Goal: Task Accomplishment & Management: Manage account settings

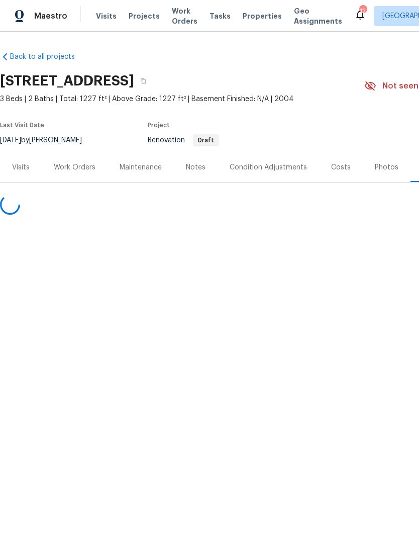
click at [247, 20] on span "Properties" at bounding box center [262, 16] width 39 height 10
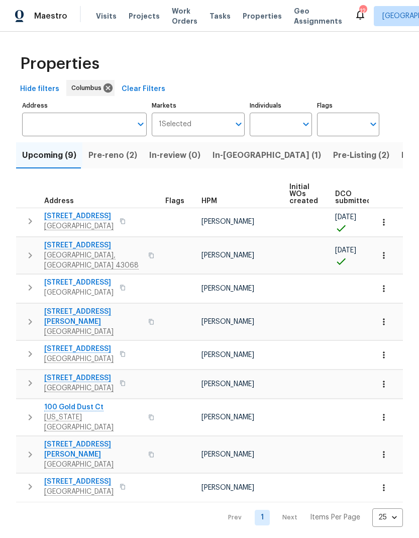
click at [402, 151] on span "Listed (24)" at bounding box center [424, 155] width 44 height 14
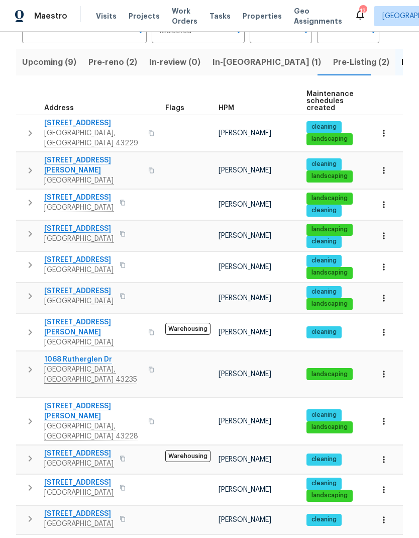
scroll to position [94, 0]
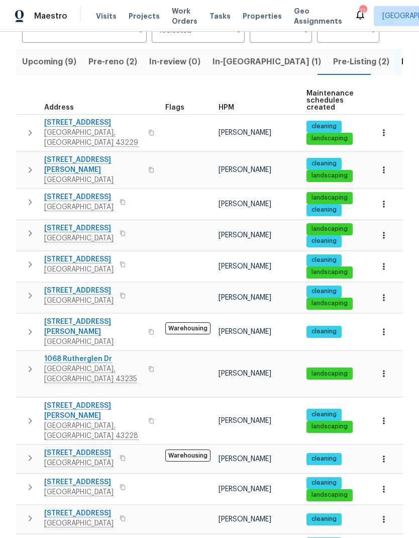
click at [27, 363] on icon "button" at bounding box center [30, 369] width 12 height 12
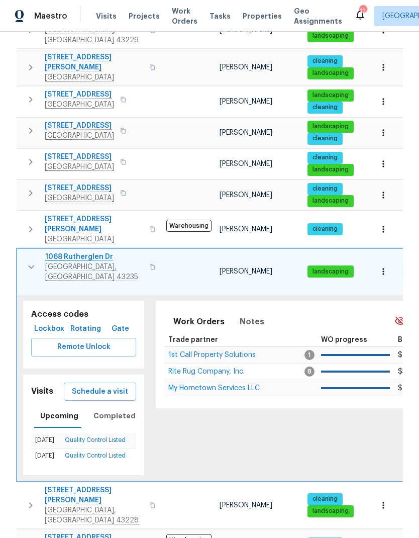
scroll to position [198, 0]
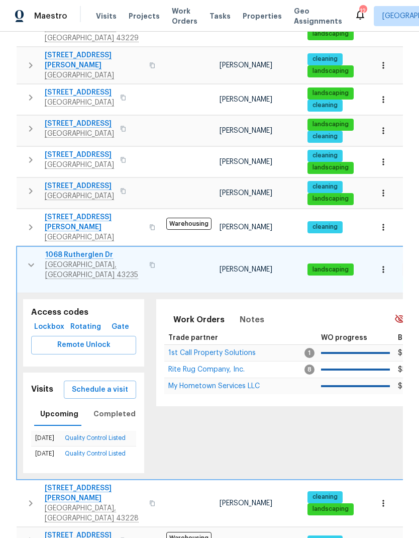
click at [47, 321] on span "Lockbox" at bounding box center [49, 327] width 28 height 13
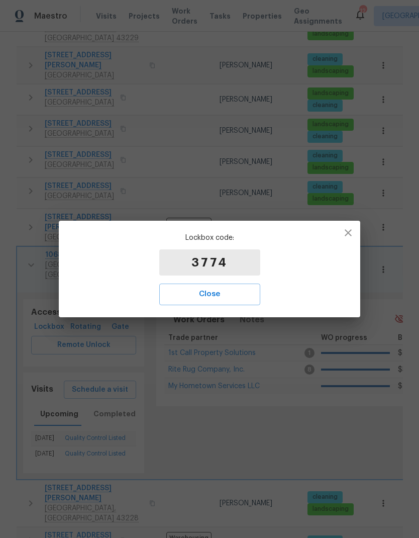
click at [211, 296] on span "Close" at bounding box center [209, 294] width 79 height 13
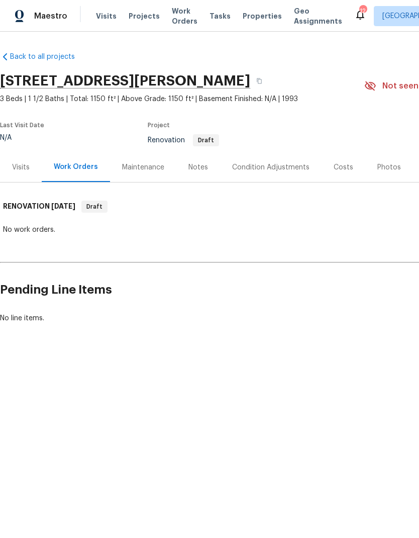
click at [35, 170] on div "Visits" at bounding box center [21, 167] width 42 height 30
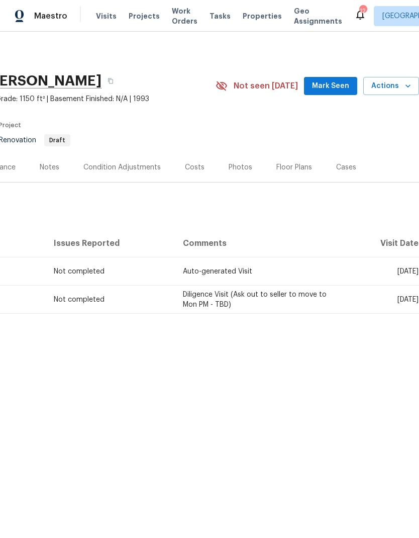
scroll to position [0, 149]
click at [397, 83] on span "Actions" at bounding box center [392, 86] width 40 height 13
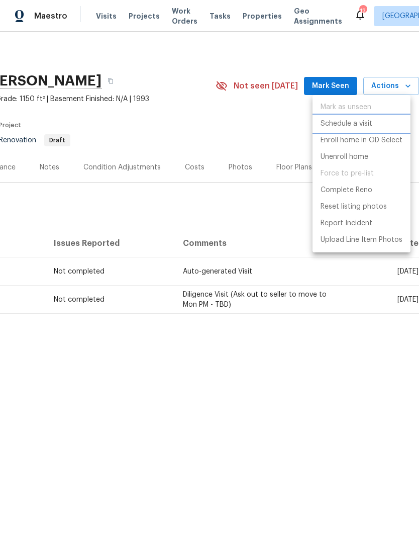
click at [369, 121] on p "Schedule a visit" at bounding box center [347, 124] width 52 height 11
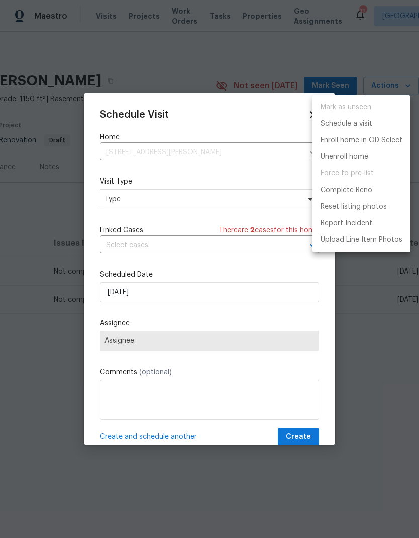
click at [233, 197] on div at bounding box center [209, 269] width 419 height 538
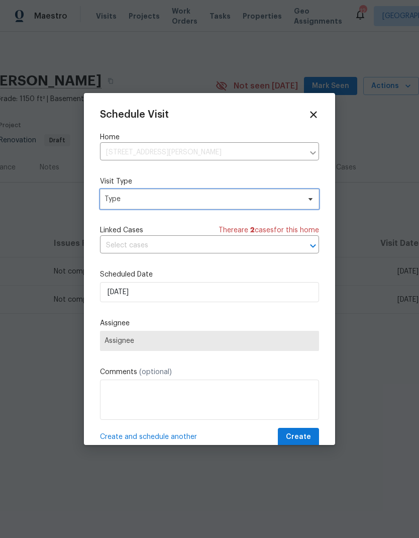
click at [231, 199] on span "Type" at bounding box center [203, 199] width 196 height 10
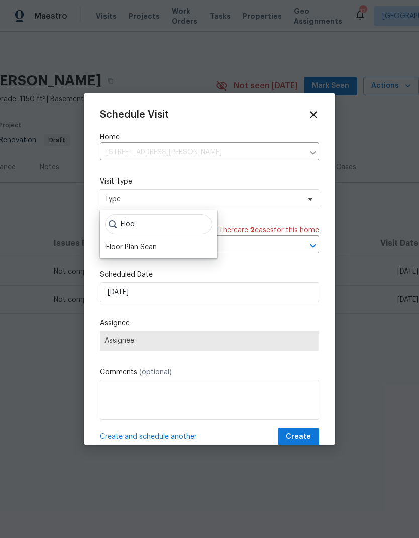
type input "Floo"
click at [134, 246] on div "Floor Plan Scan" at bounding box center [131, 247] width 51 height 10
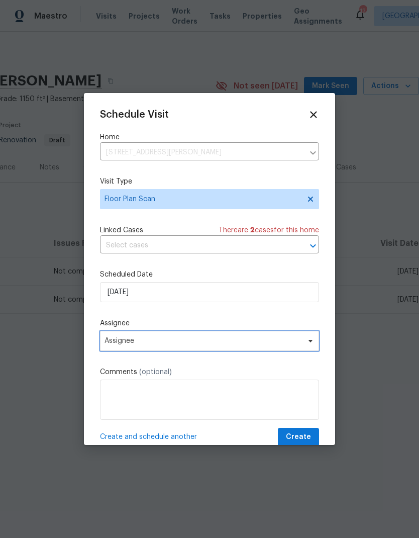
click at [235, 339] on span "Assignee" at bounding box center [209, 341] width 219 height 20
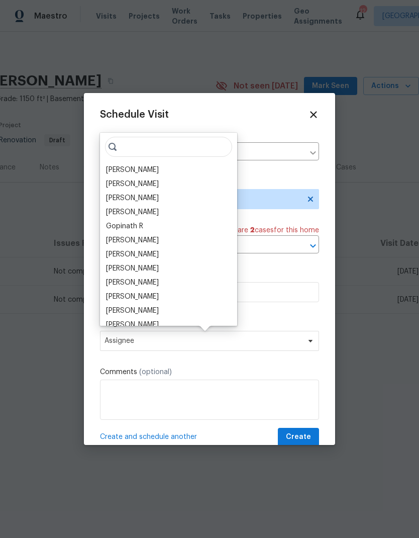
click at [155, 168] on div "[PERSON_NAME]" at bounding box center [132, 170] width 53 height 10
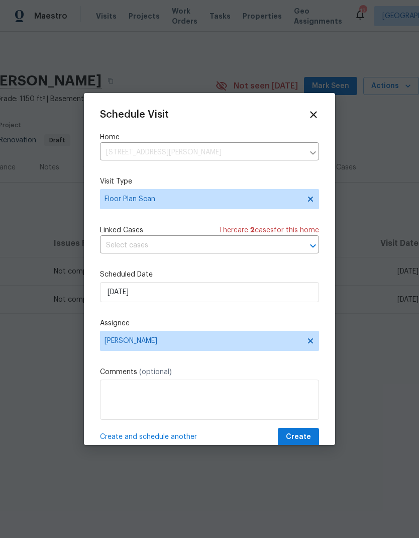
click at [243, 399] on textarea at bounding box center [209, 400] width 219 height 40
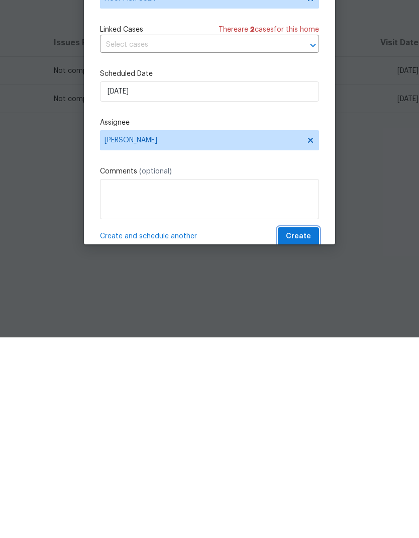
click at [303, 431] on span "Create" at bounding box center [298, 437] width 25 height 13
